Goal: Book appointment/travel/reservation

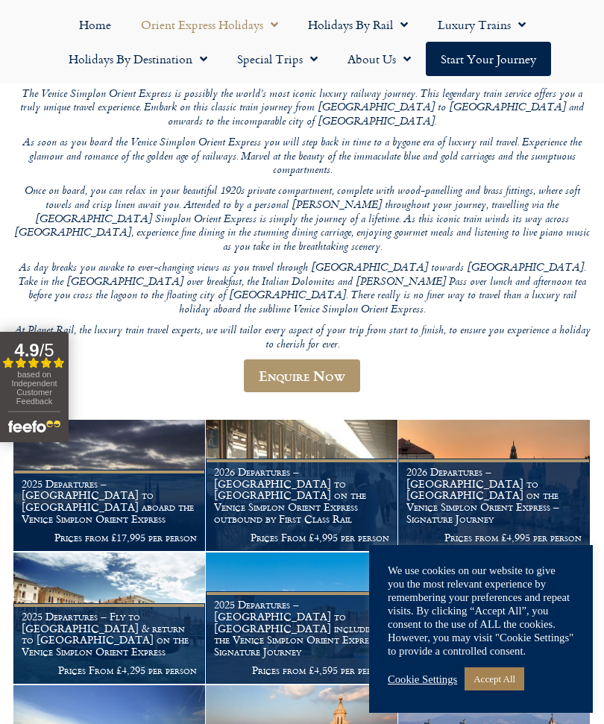
scroll to position [169, 0]
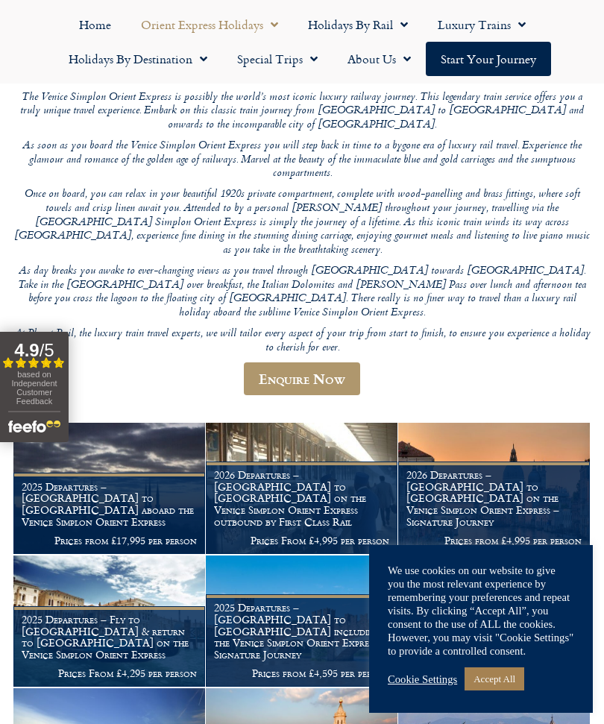
click at [509, 691] on link "Accept All" at bounding box center [495, 678] width 60 height 23
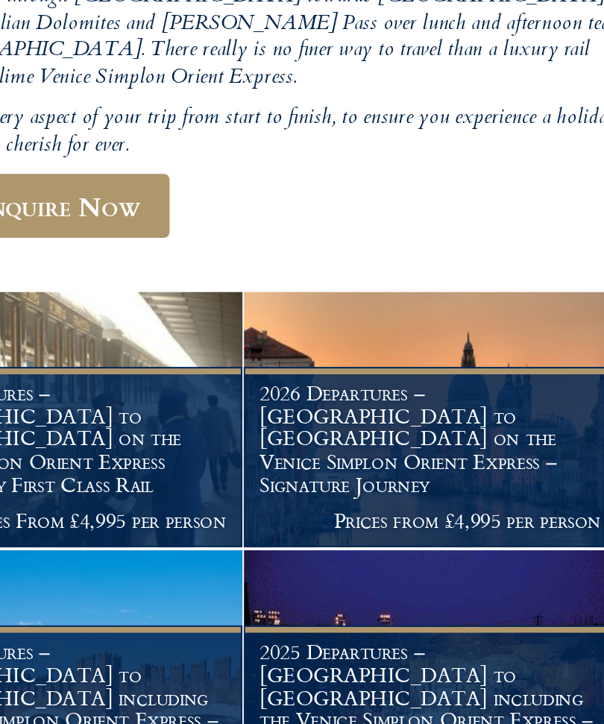
scroll to position [116, 0]
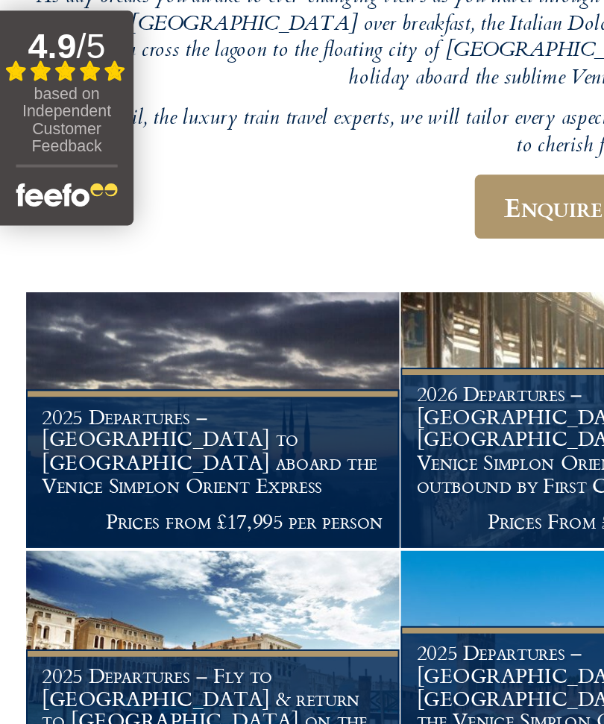
click at [131, 535] on h1 "2025 Departures – [GEOGRAPHIC_DATA] to [GEOGRAPHIC_DATA] aboard the Venice Simp…" at bounding box center [109, 558] width 175 height 47
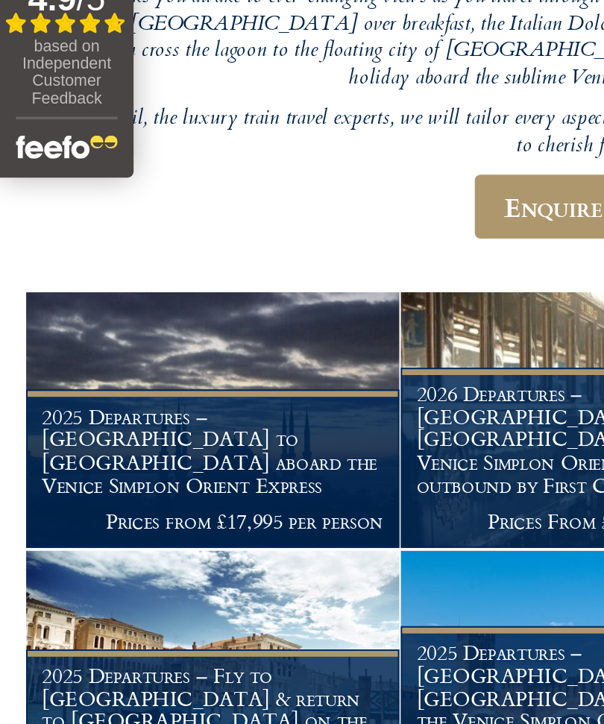
scroll to position [113, 0]
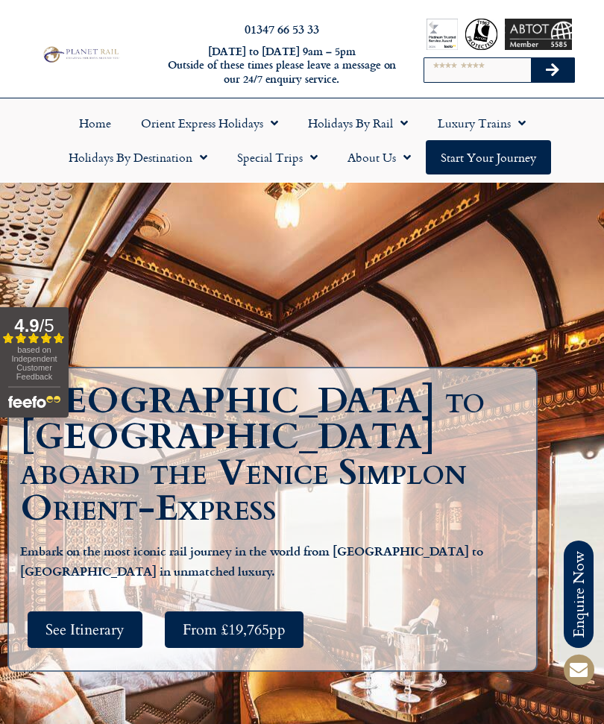
click at [105, 625] on span "See Itinerary" at bounding box center [84, 630] width 79 height 19
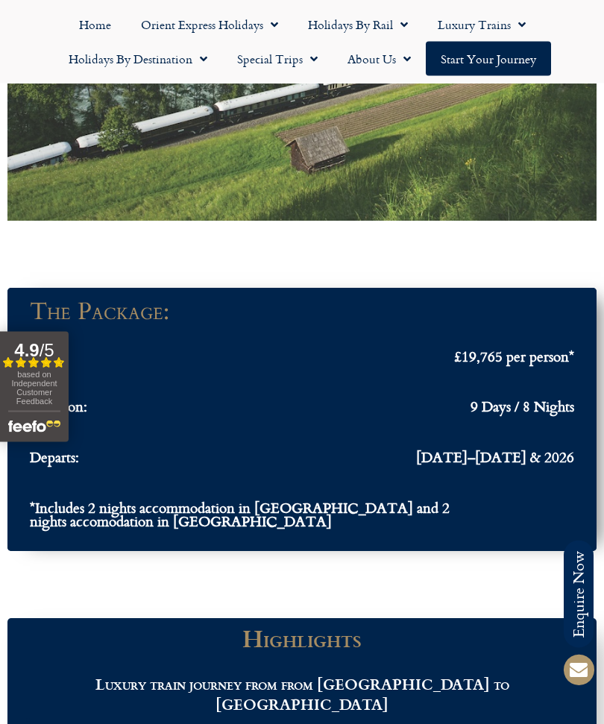
scroll to position [1375, 0]
click at [543, 364] on span "£19,765 per person*" at bounding box center [514, 357] width 120 height 14
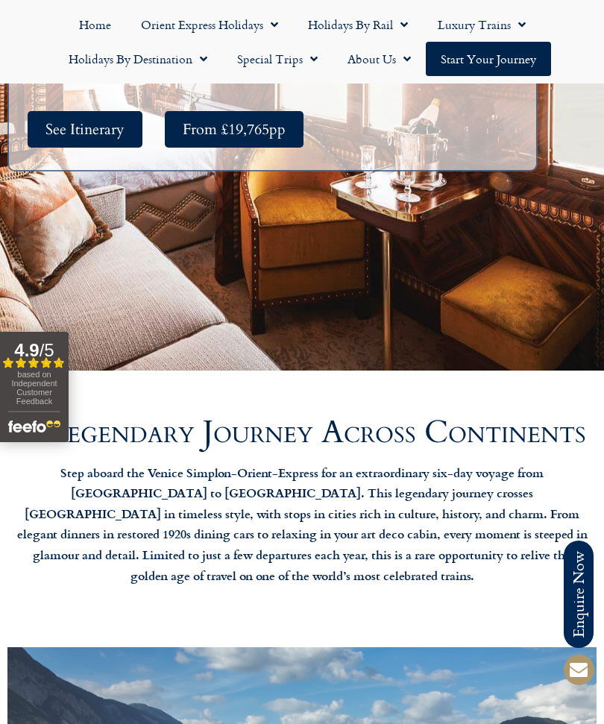
scroll to position [50, 0]
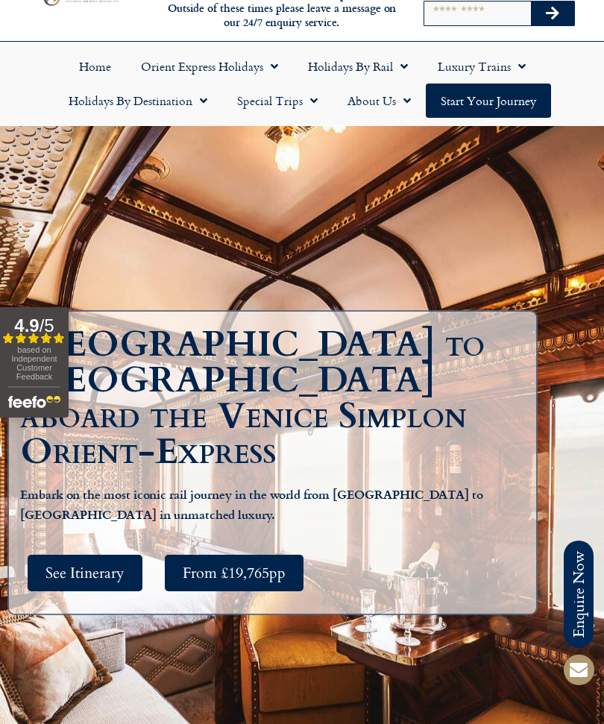
click at [250, 577] on span "From £19,765pp" at bounding box center [234, 573] width 103 height 19
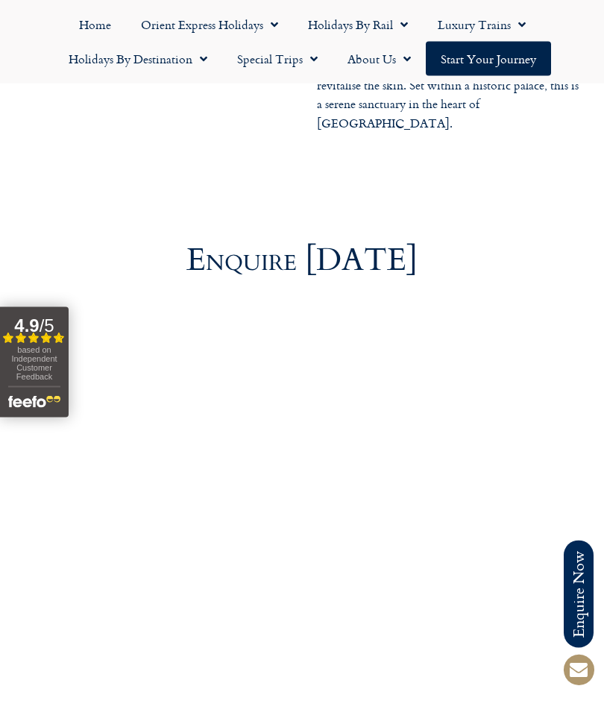
scroll to position [5309, 0]
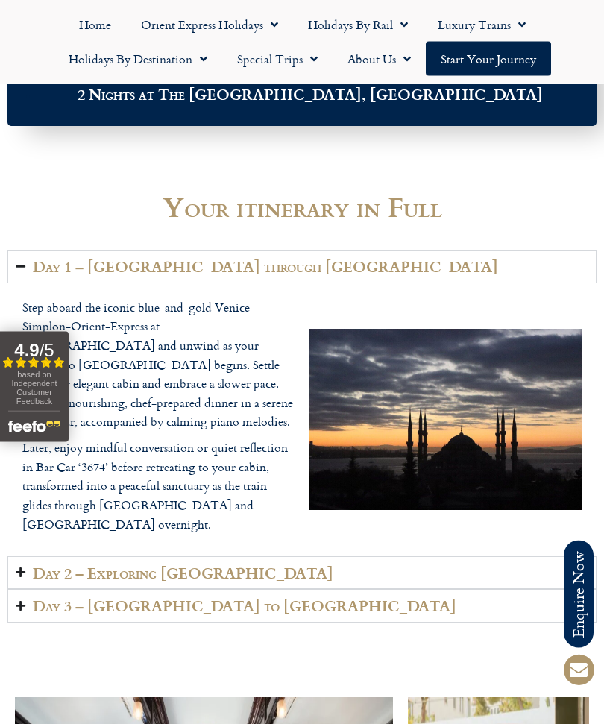
scroll to position [2122, 0]
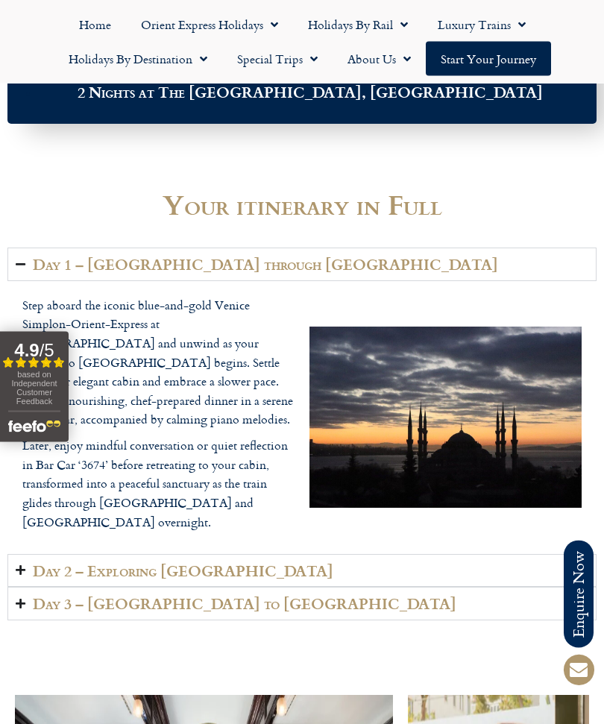
click at [26, 555] on summary "Day 2 – Exploring Budapest" at bounding box center [301, 572] width 589 height 34
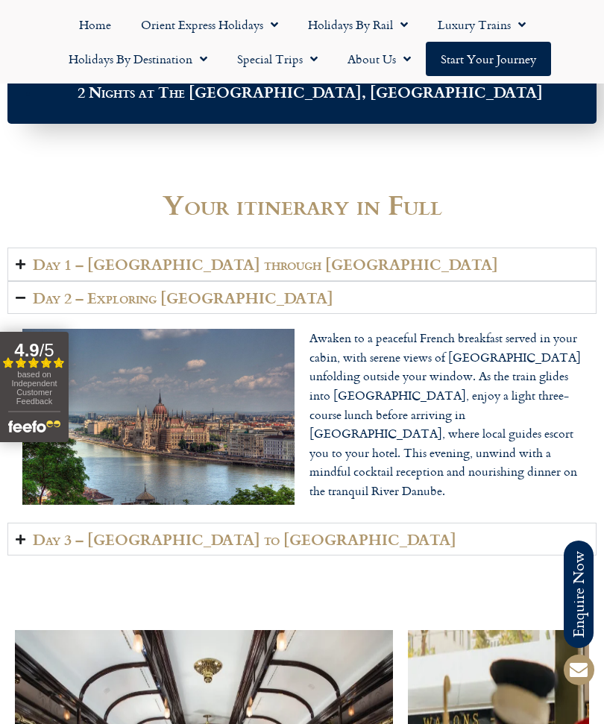
click at [23, 549] on summary "Day 3 – Budapest to Bucharest" at bounding box center [301, 540] width 589 height 34
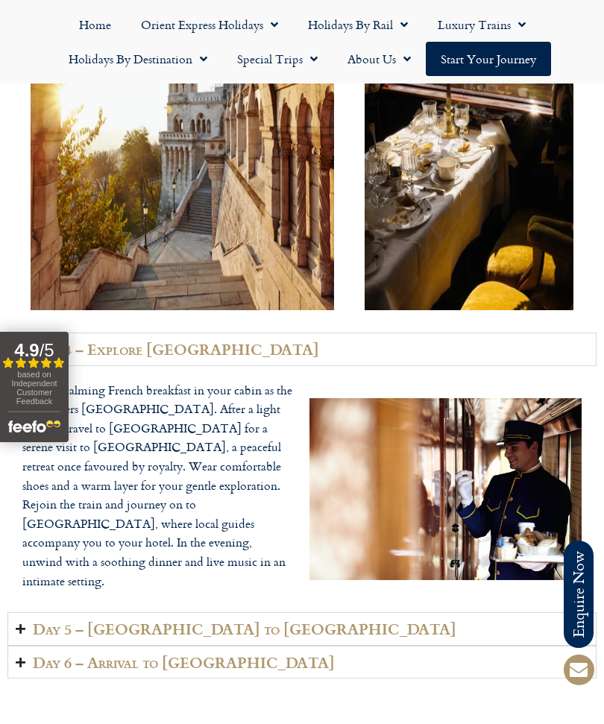
scroll to position [3229, 0]
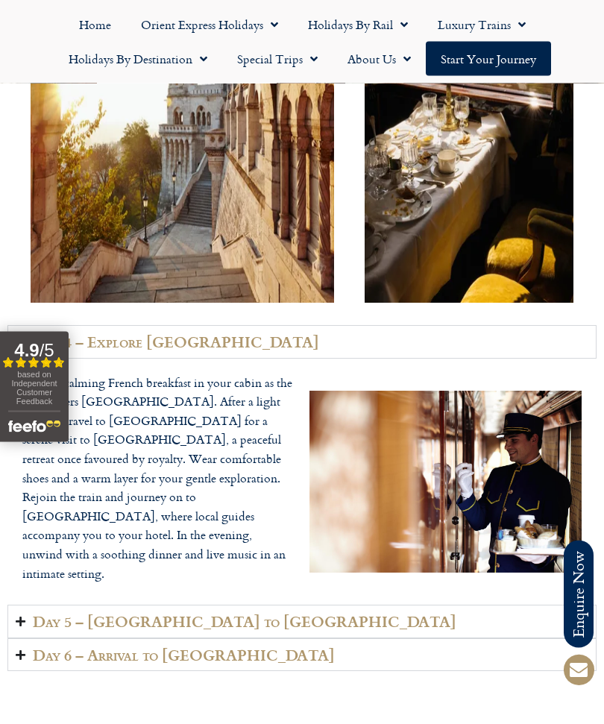
click at [25, 606] on summary "Day 5 – Bulgaria to Istanbul" at bounding box center [301, 623] width 589 height 34
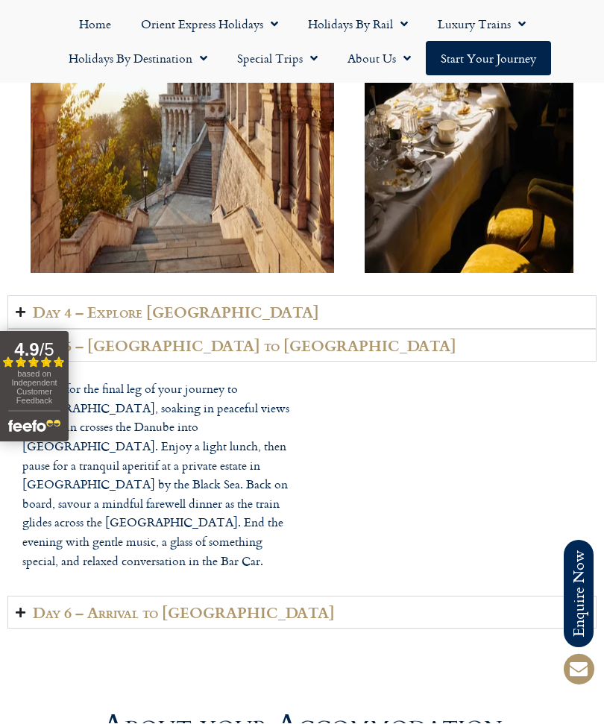
scroll to position [3260, 0]
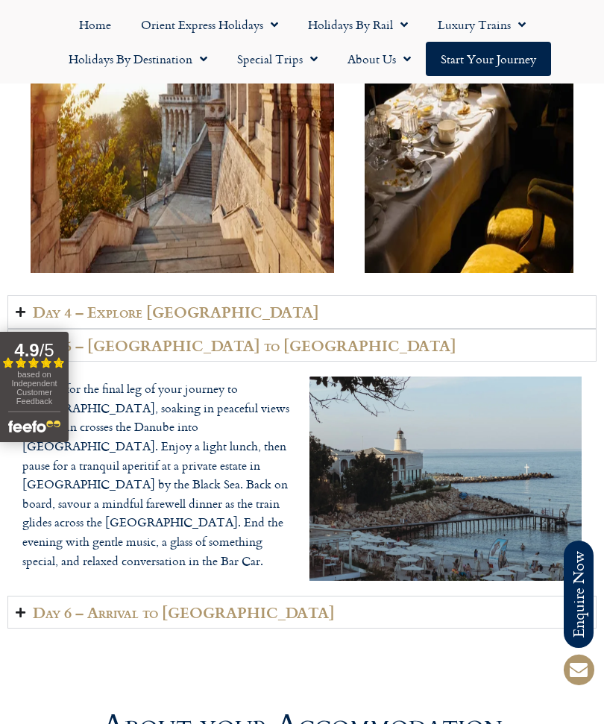
click at [37, 613] on h2 "Day 6 – Arrival to Turkey" at bounding box center [184, 612] width 302 height 17
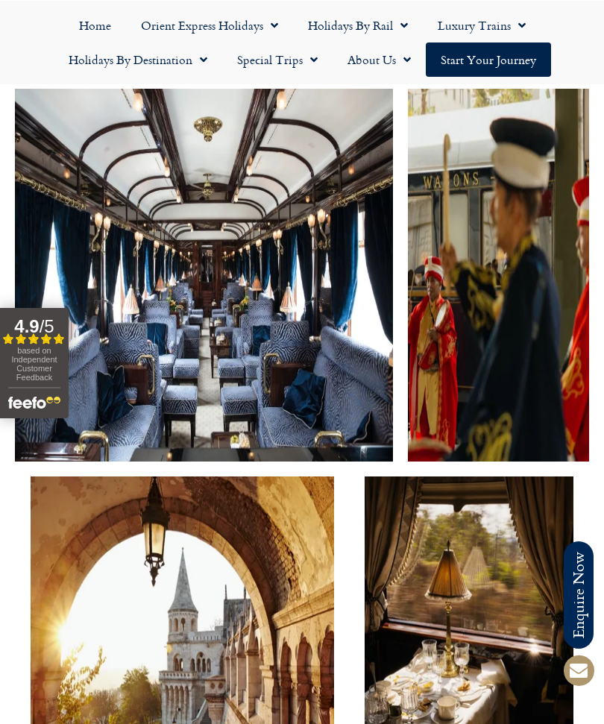
scroll to position [2683, 0]
click at [245, 352] on img at bounding box center [204, 275] width 378 height 373
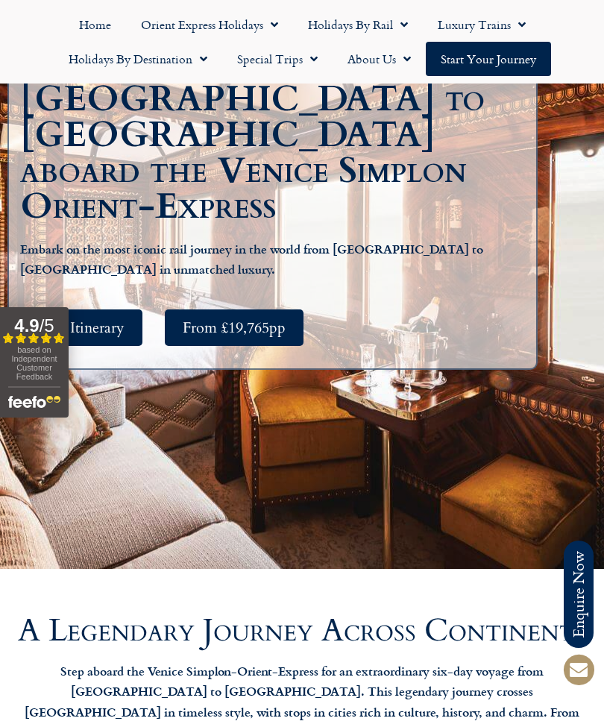
scroll to position [285, 0]
